Goal: Information Seeking & Learning: Learn about a topic

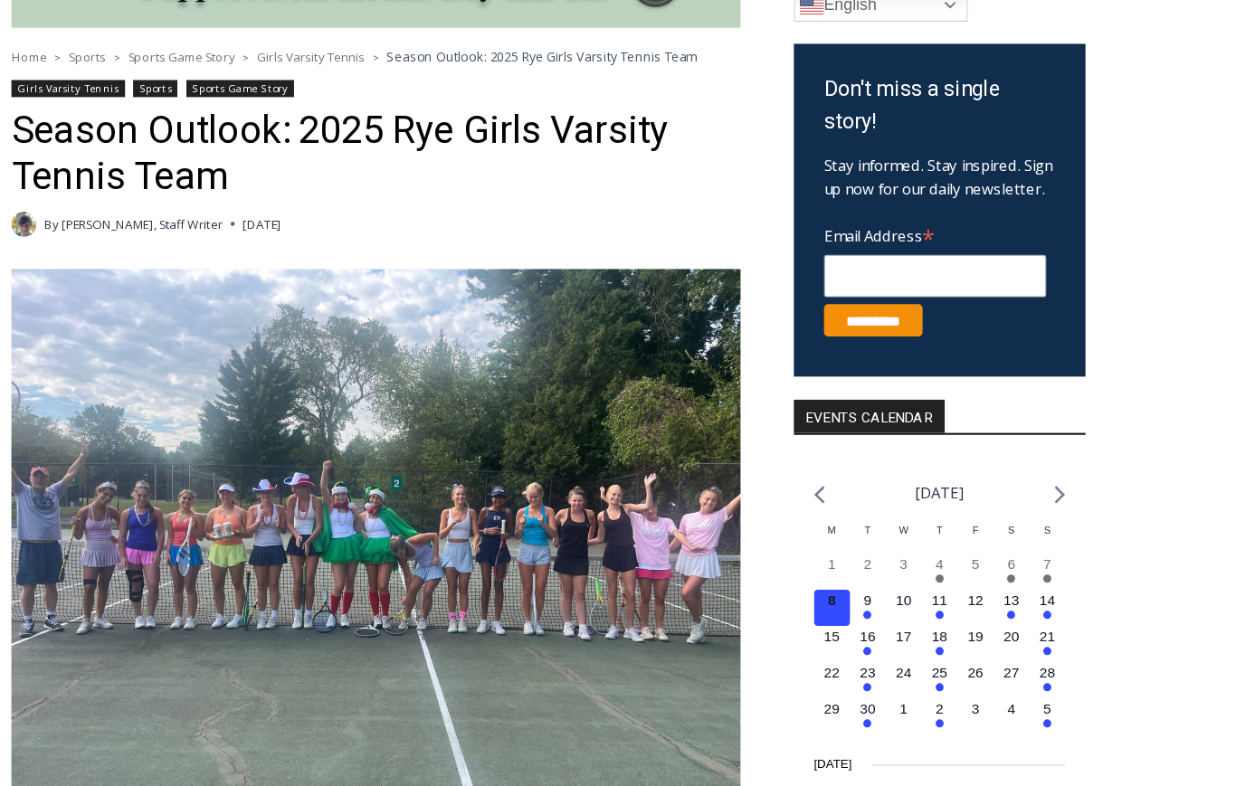
scroll to position [510, 1]
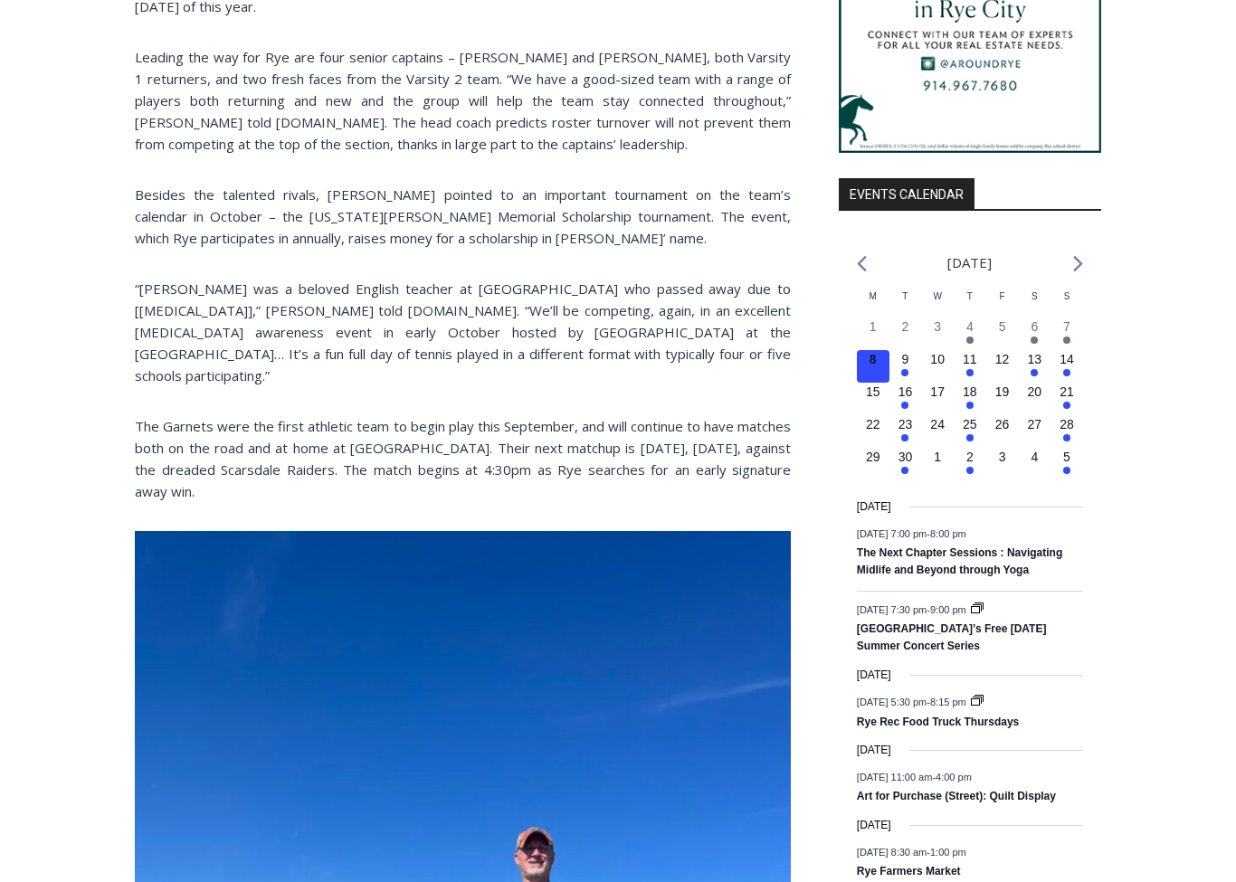
scroll to position [1730, 0]
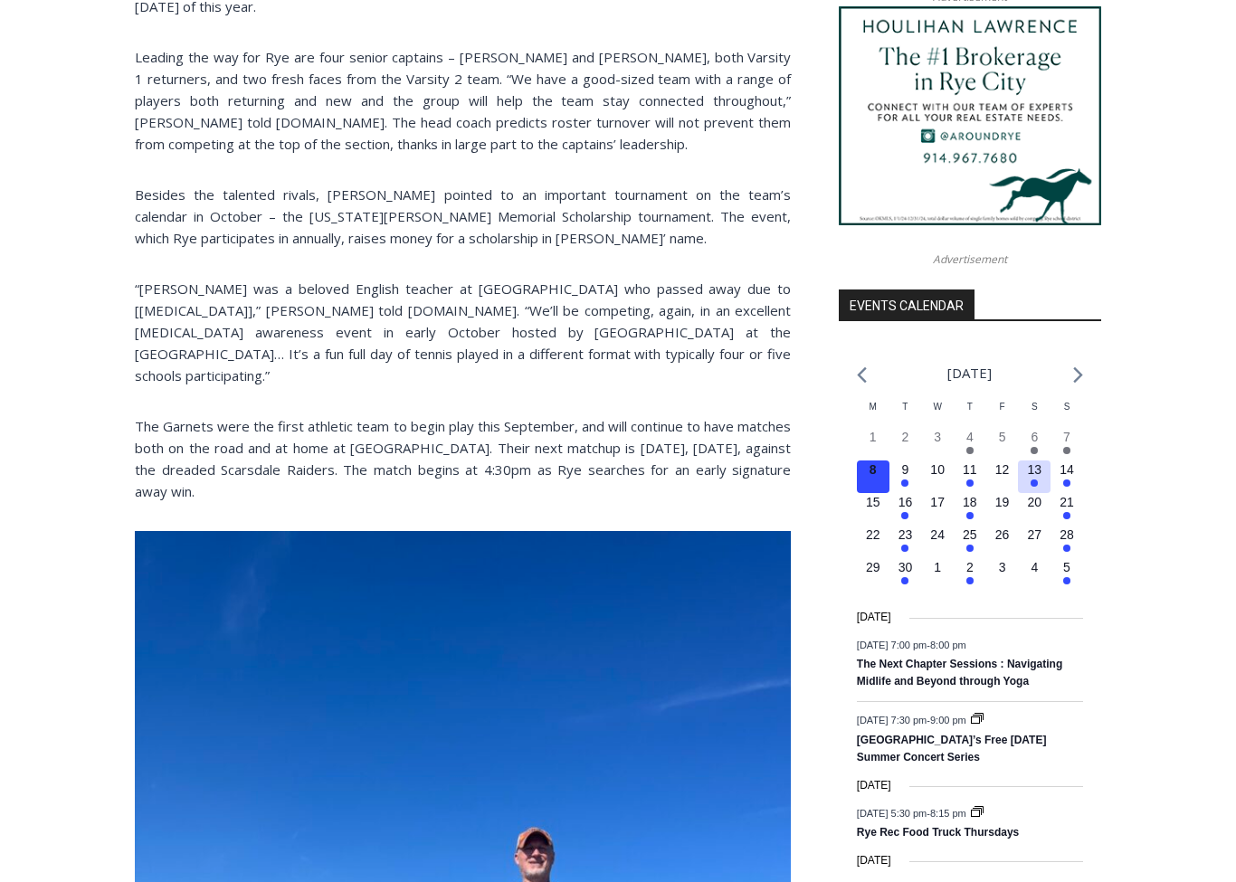
click at [1023, 494] on button "1 event, 13" at bounding box center [1034, 478] width 33 height 33
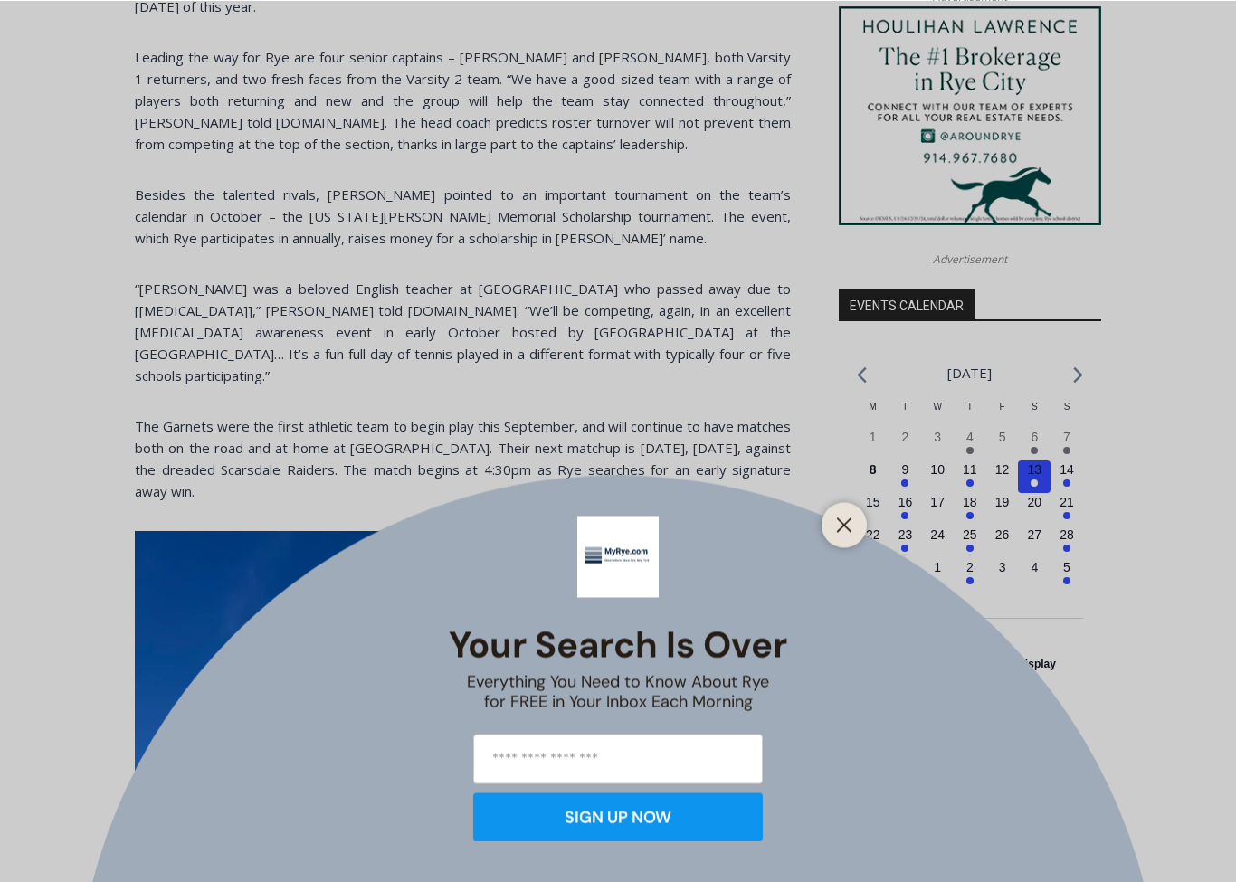
click at [838, 531] on line "Close" at bounding box center [844, 525] width 13 height 13
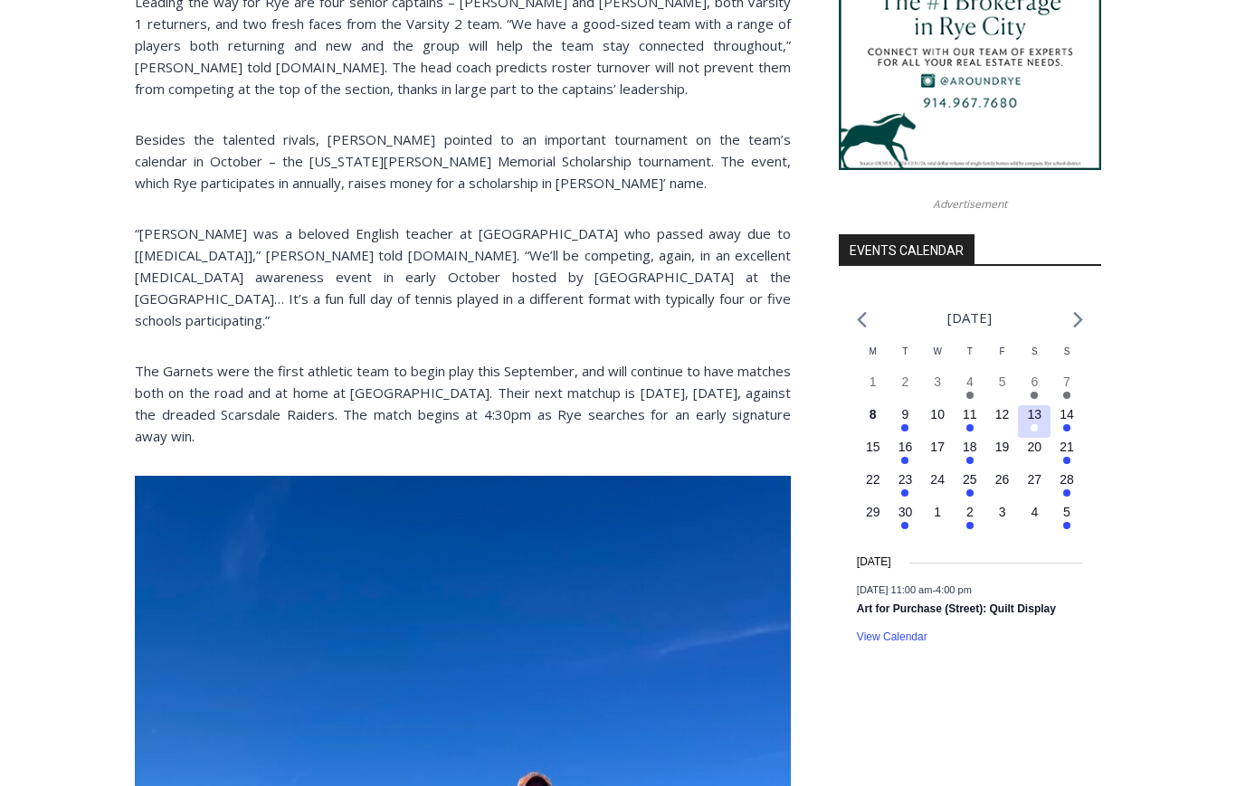
click at [1031, 433] on em "Has events" at bounding box center [1034, 428] width 7 height 7
click at [1033, 422] on time "13" at bounding box center [1035, 414] width 14 height 14
click at [1065, 432] on em "Has events" at bounding box center [1066, 427] width 7 height 7
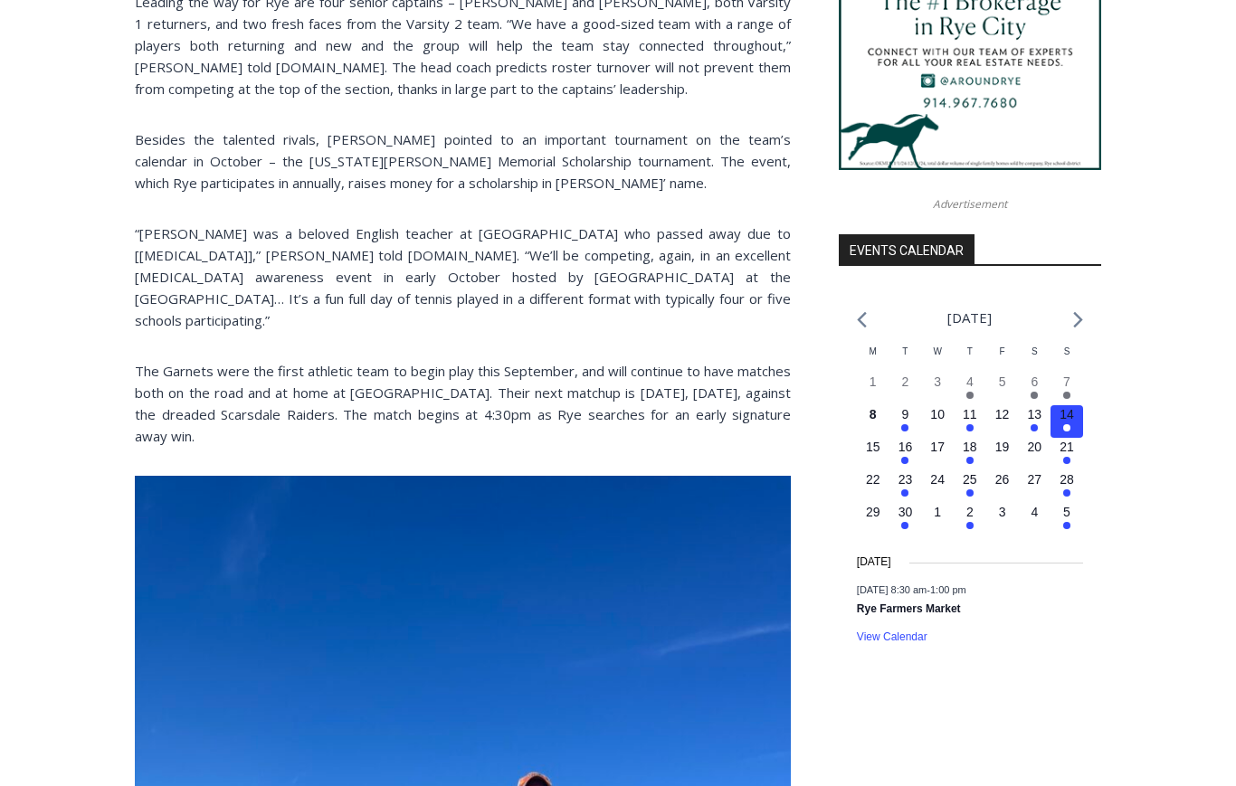
click at [967, 432] on em "Has events" at bounding box center [970, 427] width 7 height 7
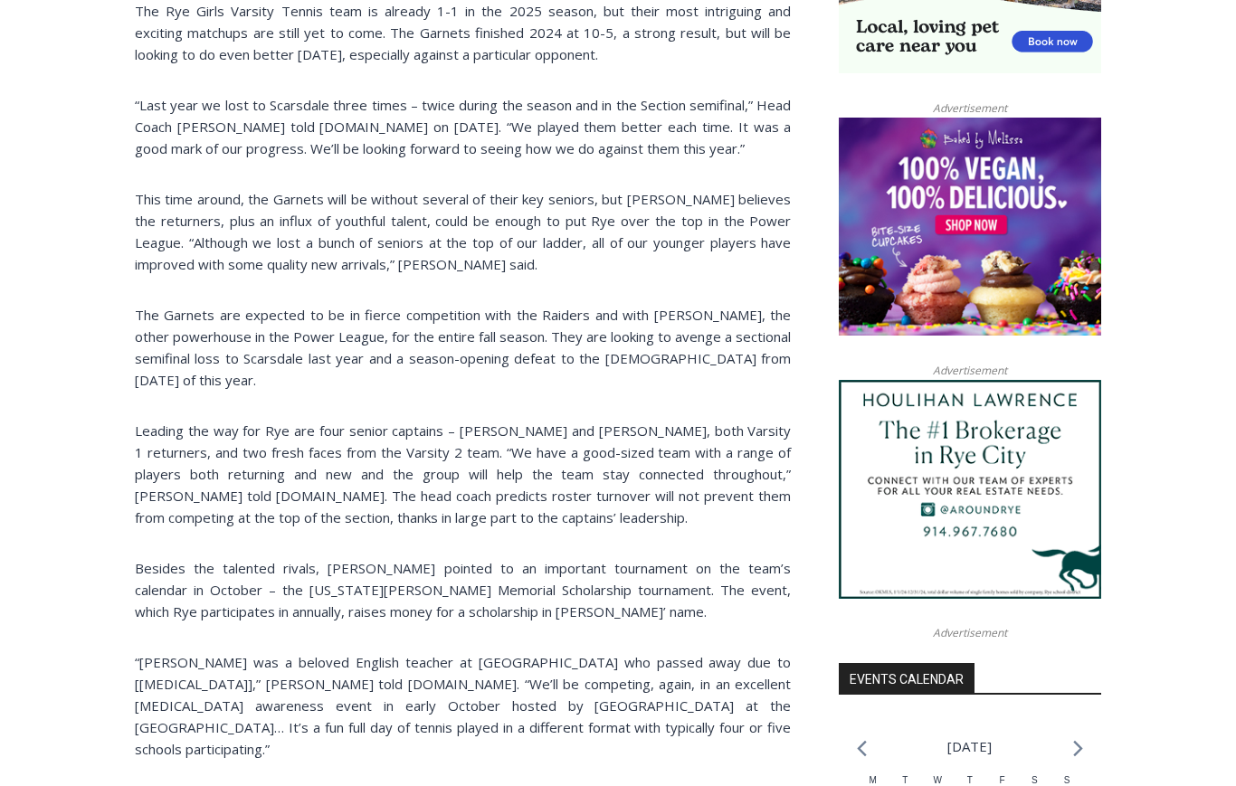
scroll to position [1267, 0]
